Goal: Information Seeking & Learning: Learn about a topic

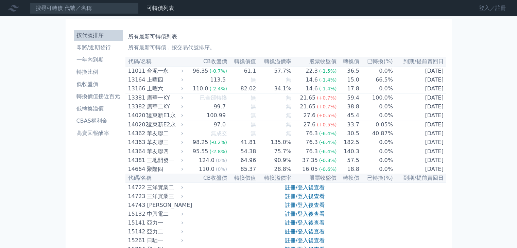
click at [491, 5] on link "登入／註冊" at bounding box center [493, 8] width 38 height 11
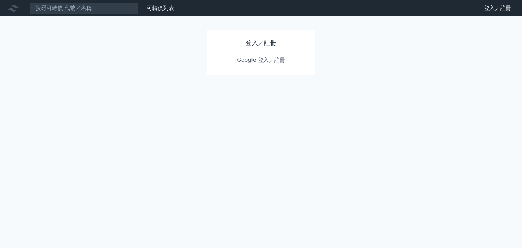
click at [243, 60] on link "Google 登入／註冊" at bounding box center [261, 60] width 71 height 14
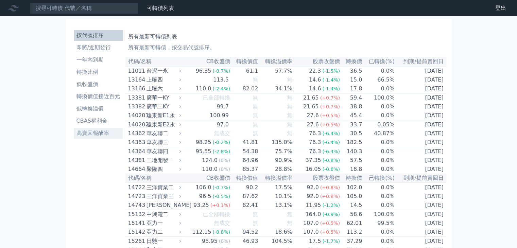
click at [93, 130] on li "高賣回報酬率" at bounding box center [98, 133] width 49 height 8
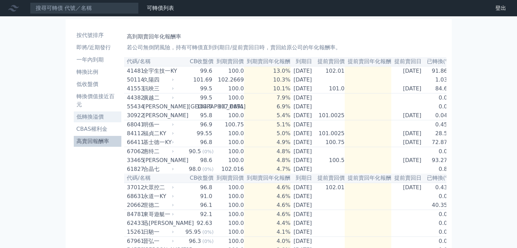
click at [98, 113] on li "低轉換溢價" at bounding box center [98, 117] width 48 height 8
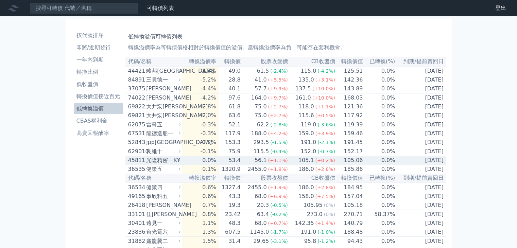
click at [156, 165] on div "光隆精密一KY" at bounding box center [162, 160] width 33 height 8
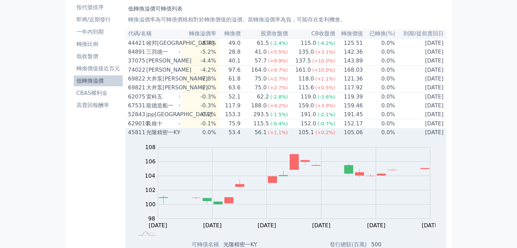
scroll to position [136, 0]
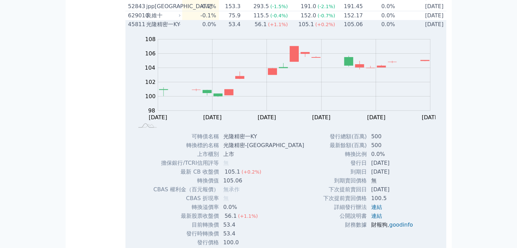
click at [379, 228] on link "財報狗" at bounding box center [379, 225] width 16 height 6
click at [403, 228] on link "goodinfo" at bounding box center [401, 225] width 24 height 6
click at [179, 28] on div "光隆精密一KY" at bounding box center [162, 24] width 33 height 8
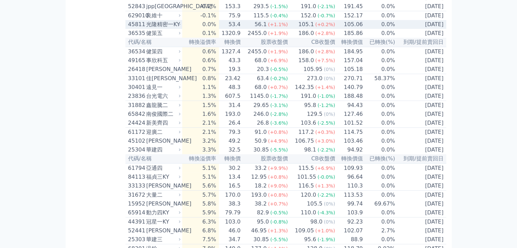
click at [179, 28] on div "光隆精密一KY" at bounding box center [162, 24] width 33 height 8
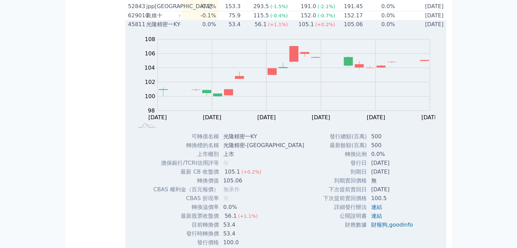
click at [179, 28] on div "光隆精密一KY" at bounding box center [162, 24] width 33 height 8
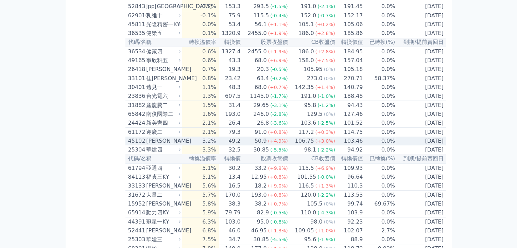
click at [165, 145] on div "[PERSON_NAME]" at bounding box center [162, 141] width 33 height 8
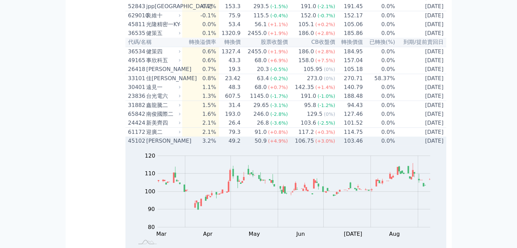
click at [165, 145] on div "[PERSON_NAME]" at bounding box center [162, 141] width 33 height 8
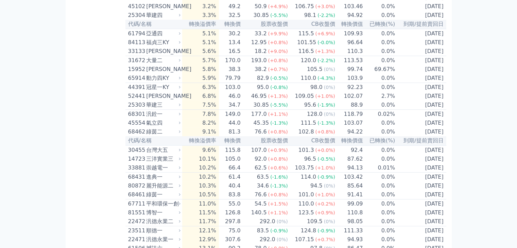
scroll to position [272, 0]
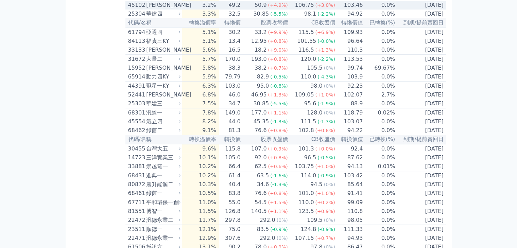
click at [160, 9] on div "[PERSON_NAME]" at bounding box center [162, 5] width 33 height 8
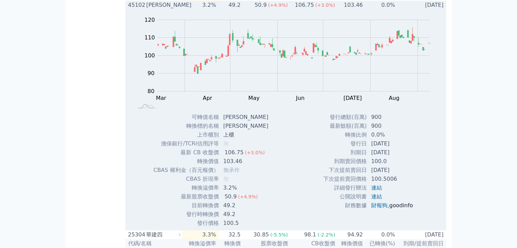
click at [401, 209] on link "goodinfo" at bounding box center [401, 205] width 24 height 6
click at [147, 9] on div "[PERSON_NAME]" at bounding box center [162, 5] width 33 height 8
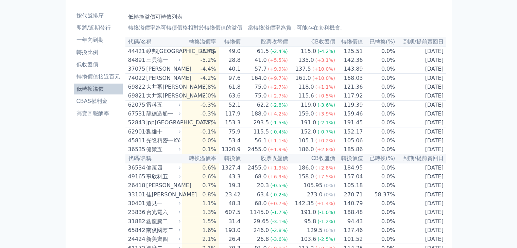
scroll to position [0, 0]
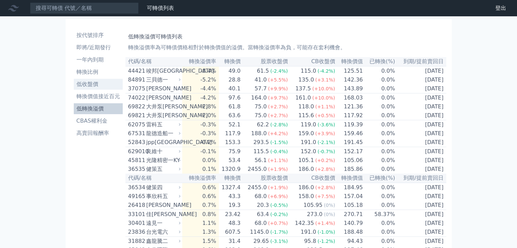
click at [97, 83] on li "低收盤價" at bounding box center [98, 84] width 49 height 8
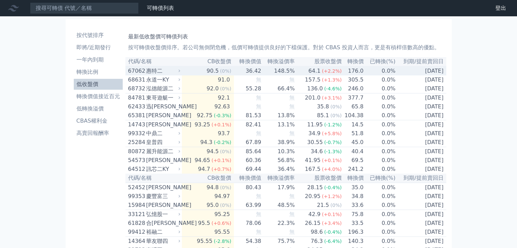
click at [150, 73] on div "惠特二" at bounding box center [162, 71] width 33 height 8
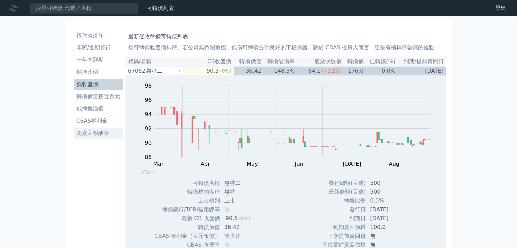
click at [102, 134] on li "高賣回報酬率" at bounding box center [98, 133] width 49 height 8
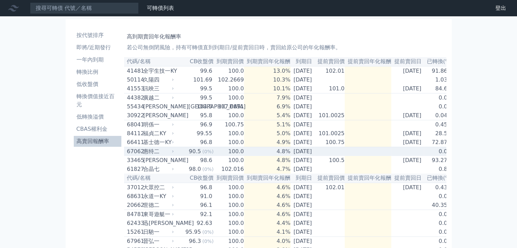
click at [127, 156] on div "67062" at bounding box center [134, 152] width 15 height 8
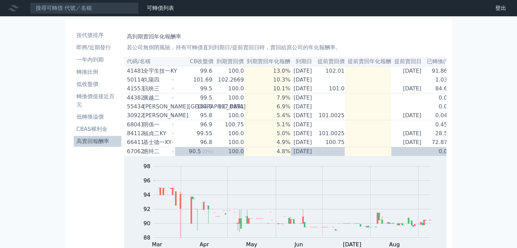
click at [101, 141] on li "高賣回報酬率" at bounding box center [98, 141] width 48 height 8
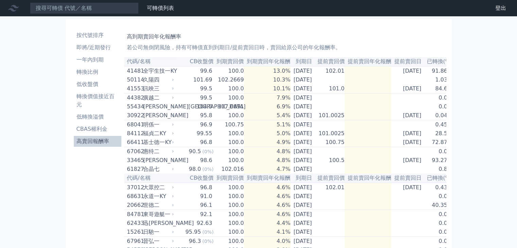
click at [101, 141] on li "高賣回報酬率" at bounding box center [98, 141] width 48 height 8
